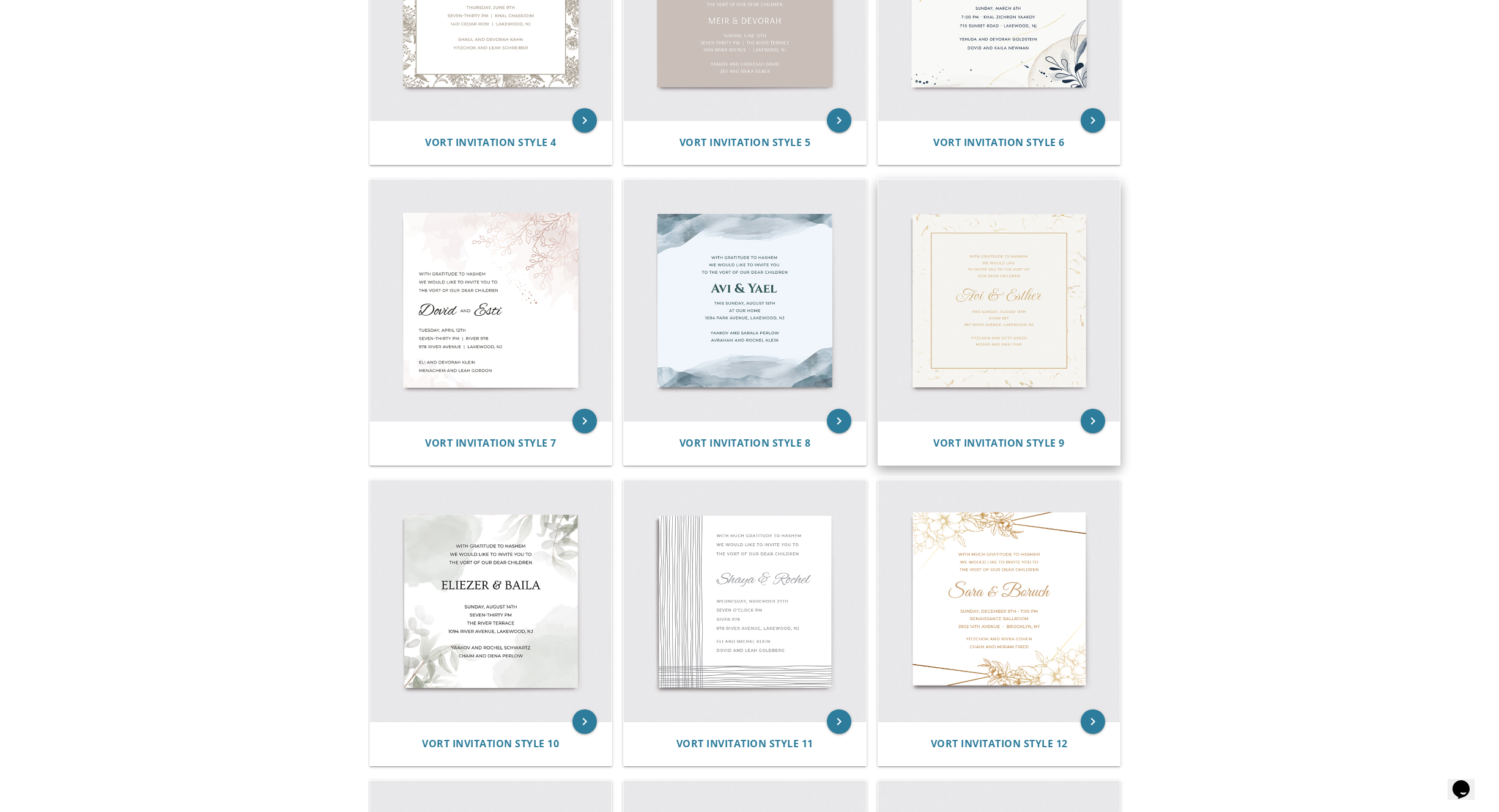
scroll to position [701, 0]
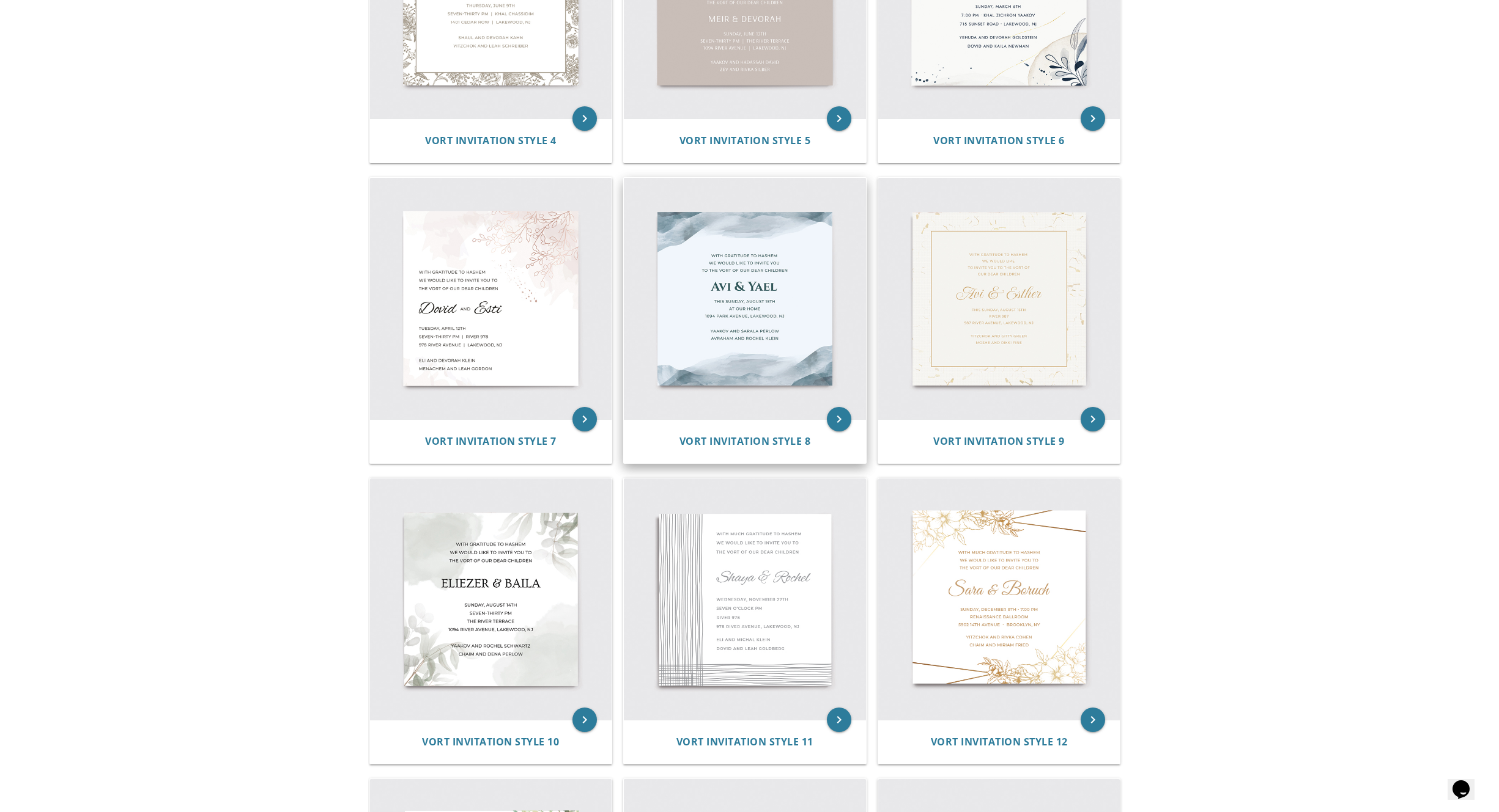
click at [763, 320] on img at bounding box center [745, 299] width 242 height 242
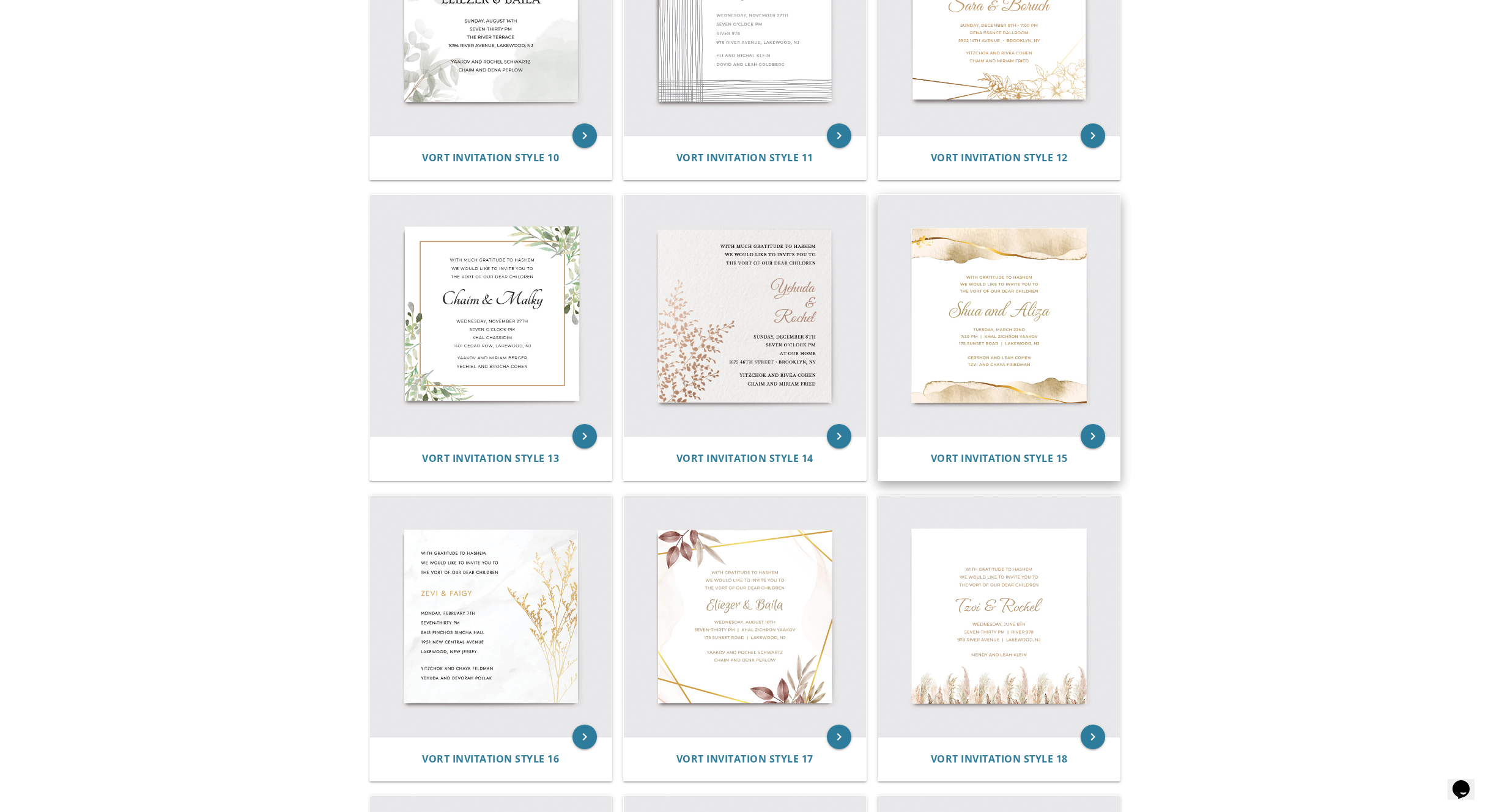
scroll to position [1285, 0]
click at [984, 375] on img at bounding box center [999, 317] width 242 height 242
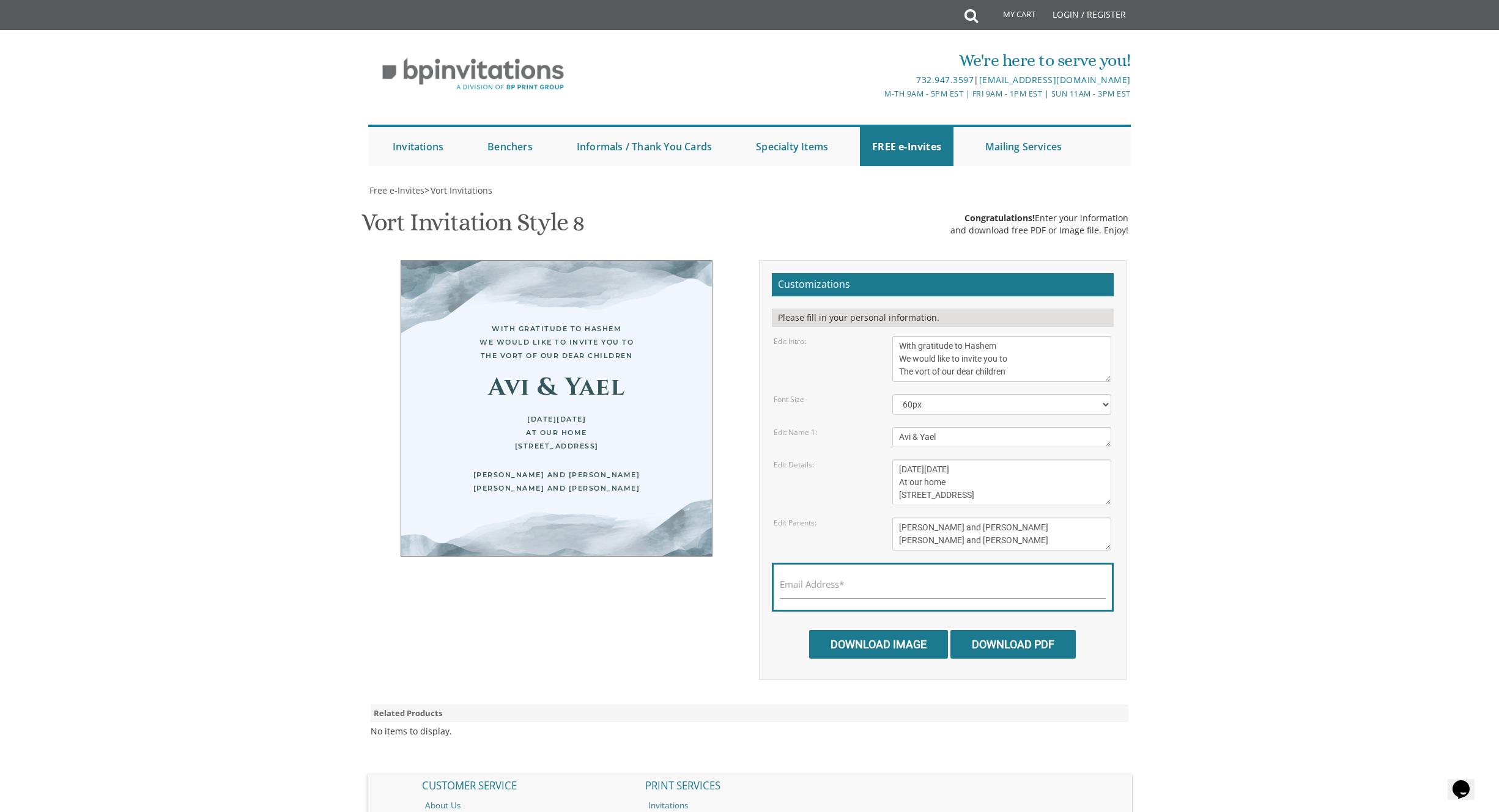
scroll to position [5, 1]
drag, startPoint x: 527, startPoint y: 427, endPoint x: 585, endPoint y: 428, distance: 58.0
click at [585, 427] on div "This Sunday, August 15th At our home 1094 Park Avenue, Lakewood, NJ" at bounding box center [557, 433] width 262 height 40
copy div "At our home"
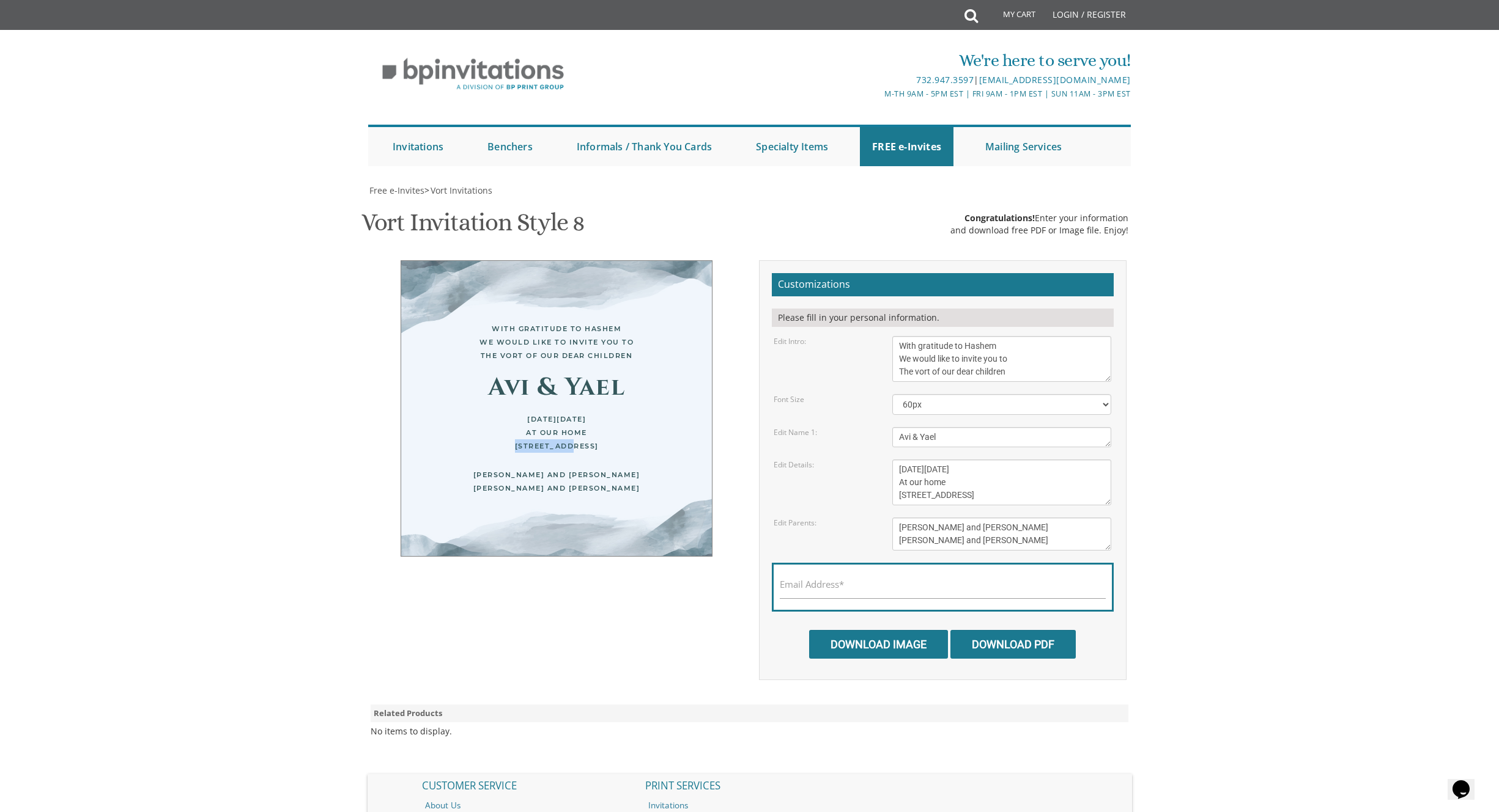
scroll to position [9, 0]
